Goal: Task Accomplishment & Management: Manage account settings

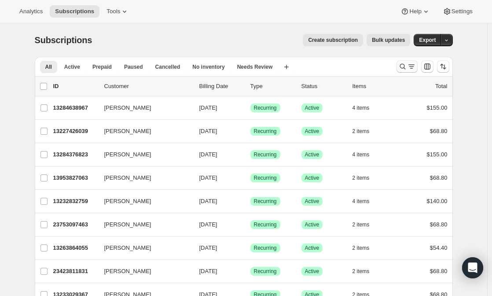
click at [404, 66] on icon "Search and filter results" at bounding box center [402, 66] width 9 height 9
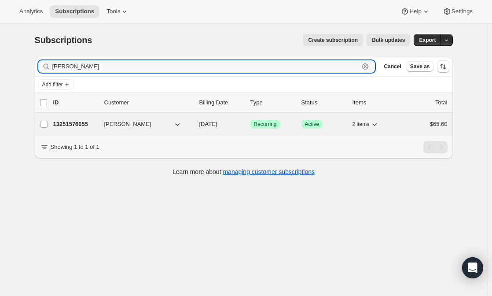
type input "[PERSON_NAME]"
click at [116, 124] on span "[PERSON_NAME]" at bounding box center [127, 124] width 47 height 9
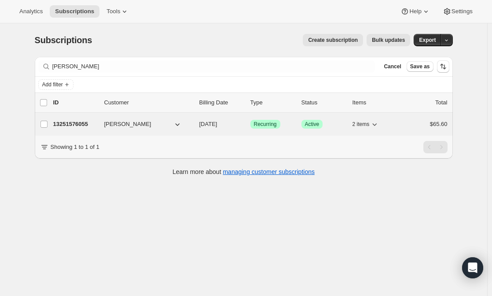
click at [72, 124] on p "13251576055" at bounding box center [75, 124] width 44 height 9
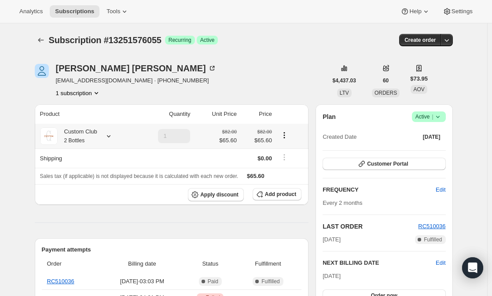
click at [90, 132] on div "Custom Club 2 Bottles" at bounding box center [78, 136] width 40 height 18
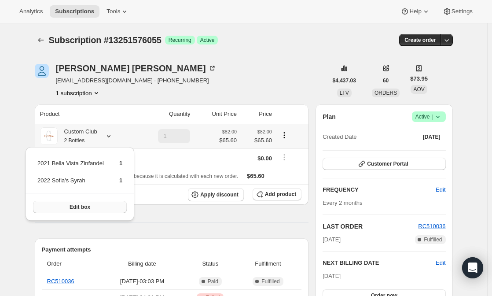
click at [87, 204] on span "Edit box" at bounding box center [80, 206] width 21 height 7
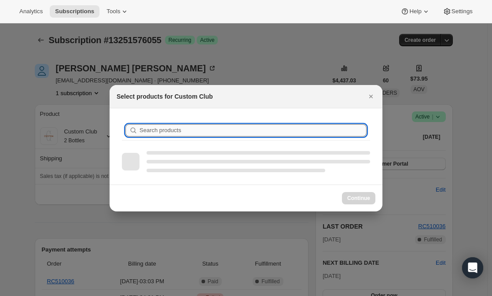
click at [164, 126] on input "Search products" at bounding box center [253, 130] width 227 height 12
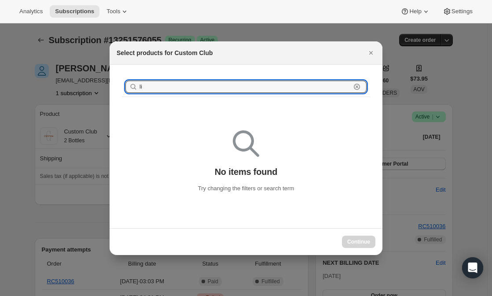
type input "l"
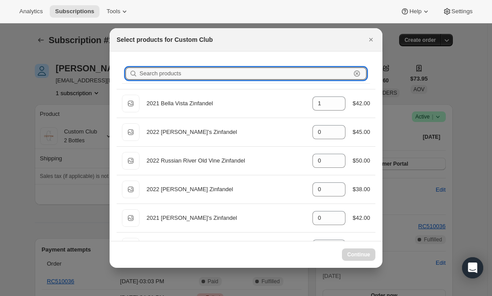
type input "1"
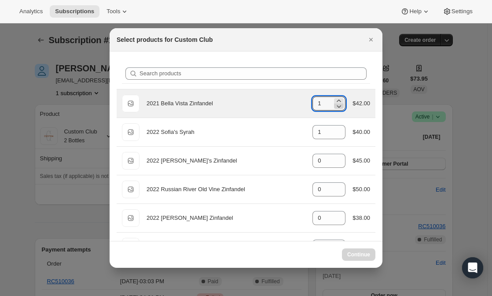
click at [335, 103] on icon ":ree:" at bounding box center [339, 106] width 9 height 9
type input "1"
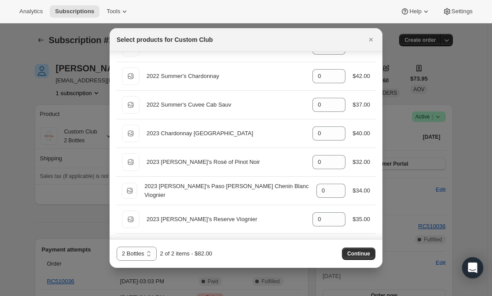
scroll to position [1059, 0]
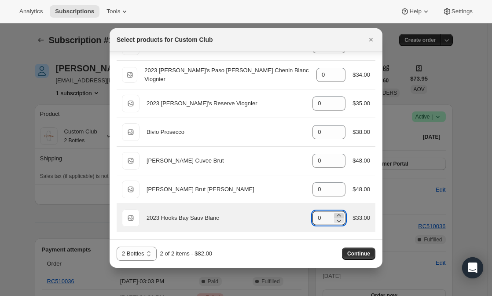
click at [335, 214] on icon ":ree:" at bounding box center [339, 215] width 9 height 9
type input "1"
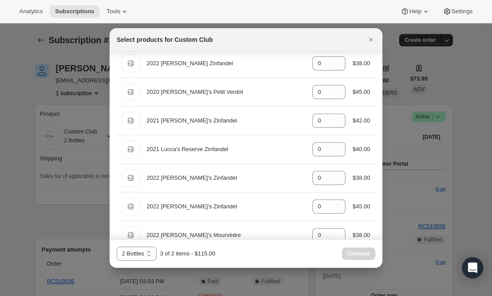
scroll to position [0, 0]
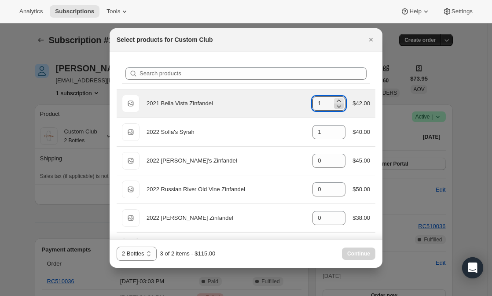
click at [337, 107] on icon ":ree:" at bounding box center [339, 106] width 4 height 3
type input "0"
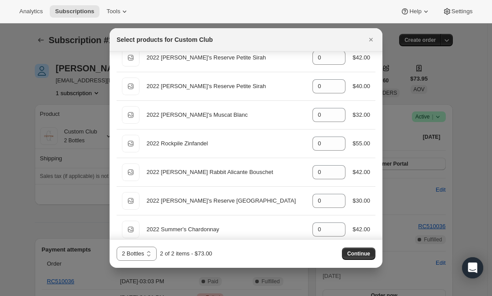
scroll to position [826, 0]
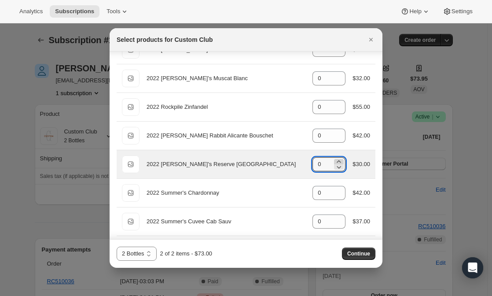
click at [337, 162] on icon ":ree:" at bounding box center [339, 161] width 4 height 2
type input "1"
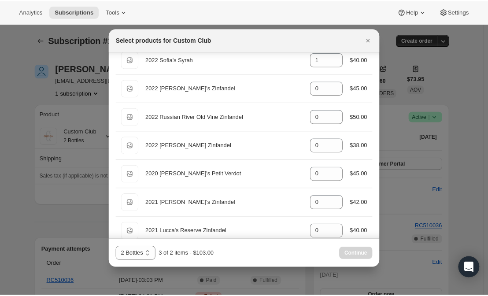
scroll to position [0, 0]
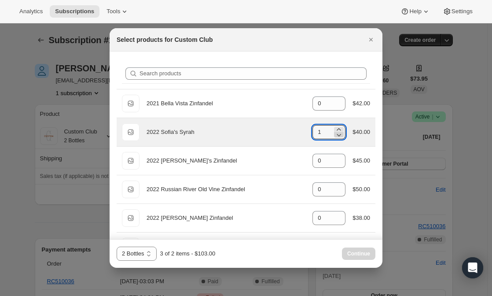
click at [335, 133] on icon ":ree:" at bounding box center [339, 134] width 9 height 9
type input "0"
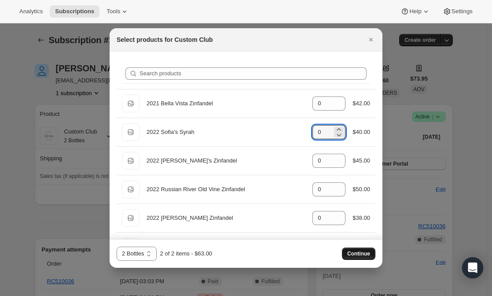
click at [355, 251] on span "Continue" at bounding box center [358, 253] width 23 height 7
click at [355, 251] on div "Continue" at bounding box center [358, 253] width 33 height 12
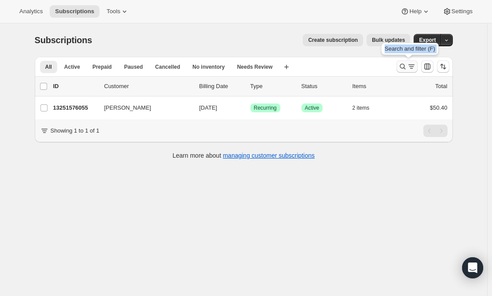
click at [403, 65] on icon "Search and filter results" at bounding box center [402, 66] width 9 height 9
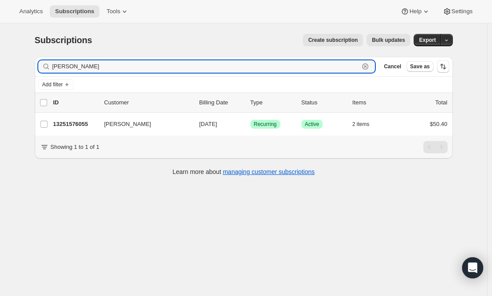
click at [367, 63] on icon "button" at bounding box center [365, 66] width 9 height 9
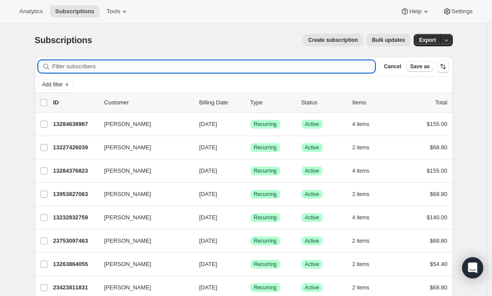
click at [122, 65] on input "Filter subscribers" at bounding box center [213, 66] width 323 height 12
